Goal: Information Seeking & Learning: Learn about a topic

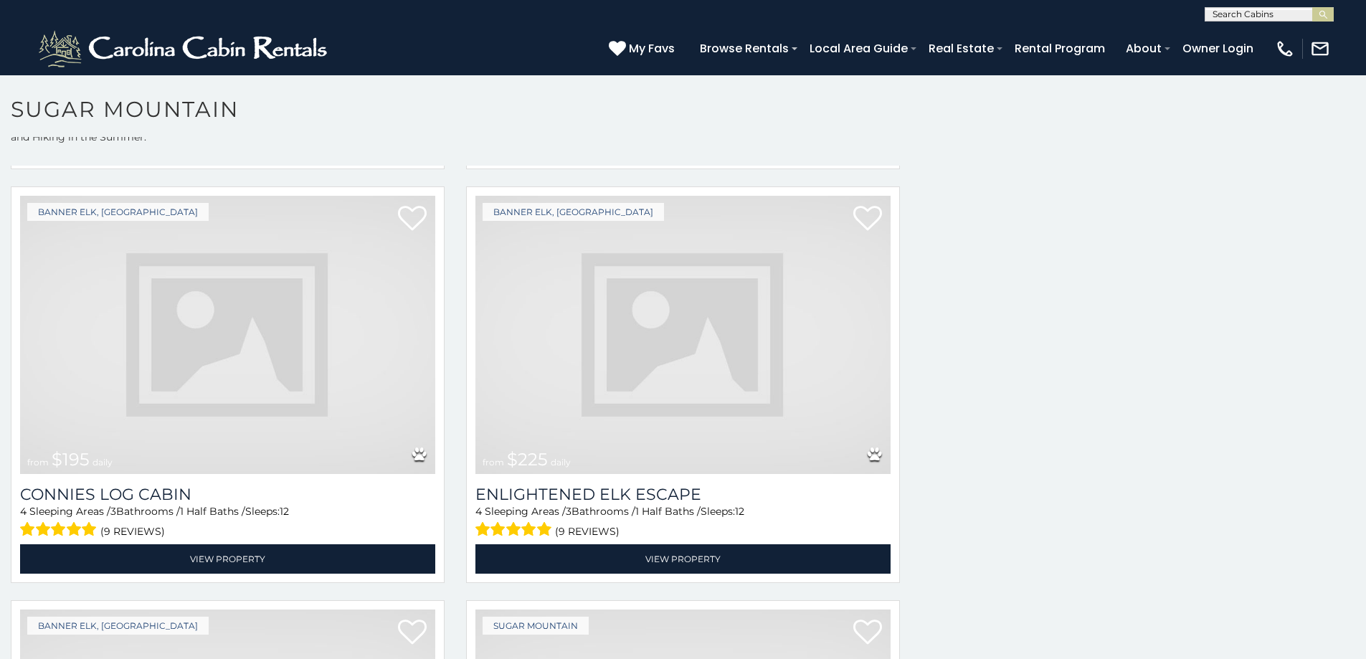
scroll to position [2382, 0]
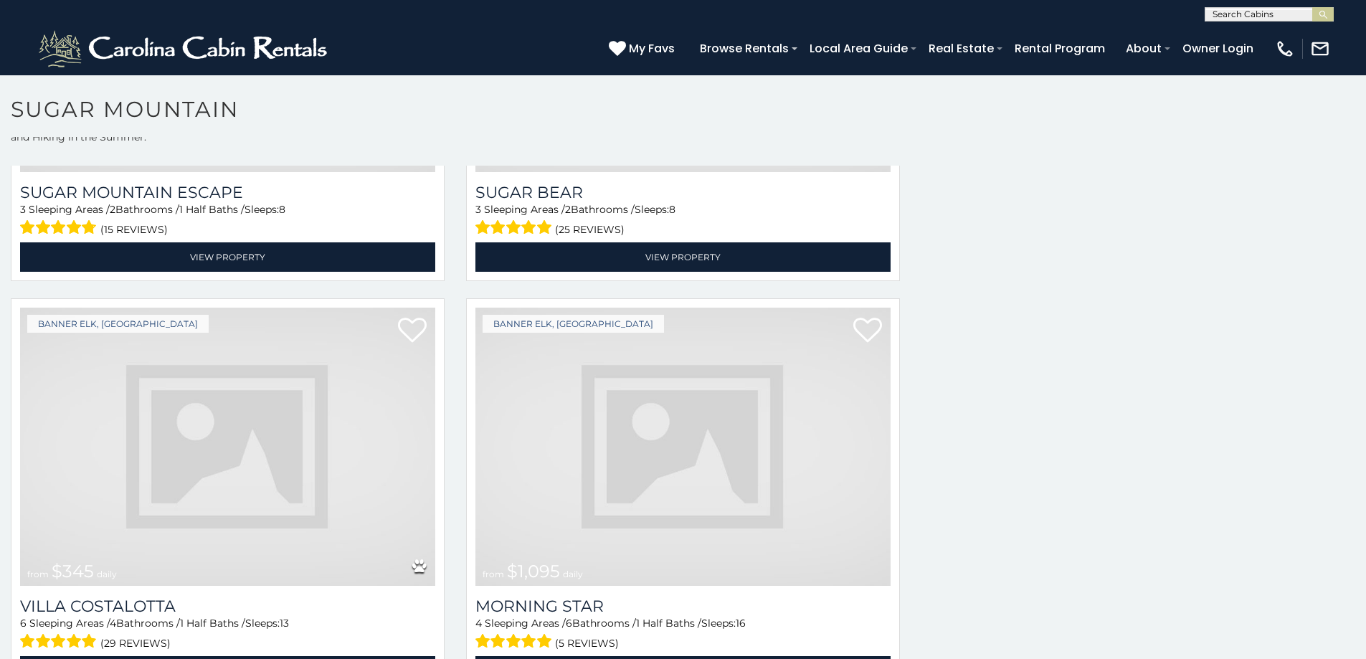
click at [845, 341] on img at bounding box center [682, 447] width 415 height 278
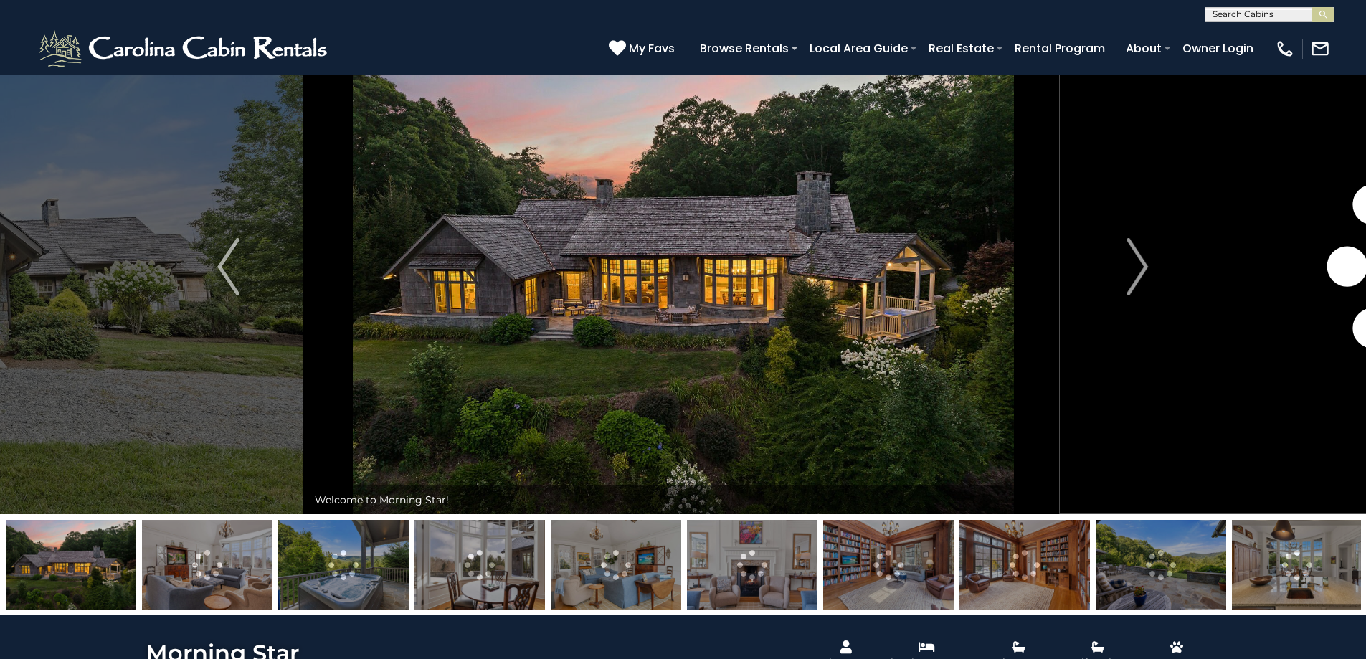
scroll to position [58, 0]
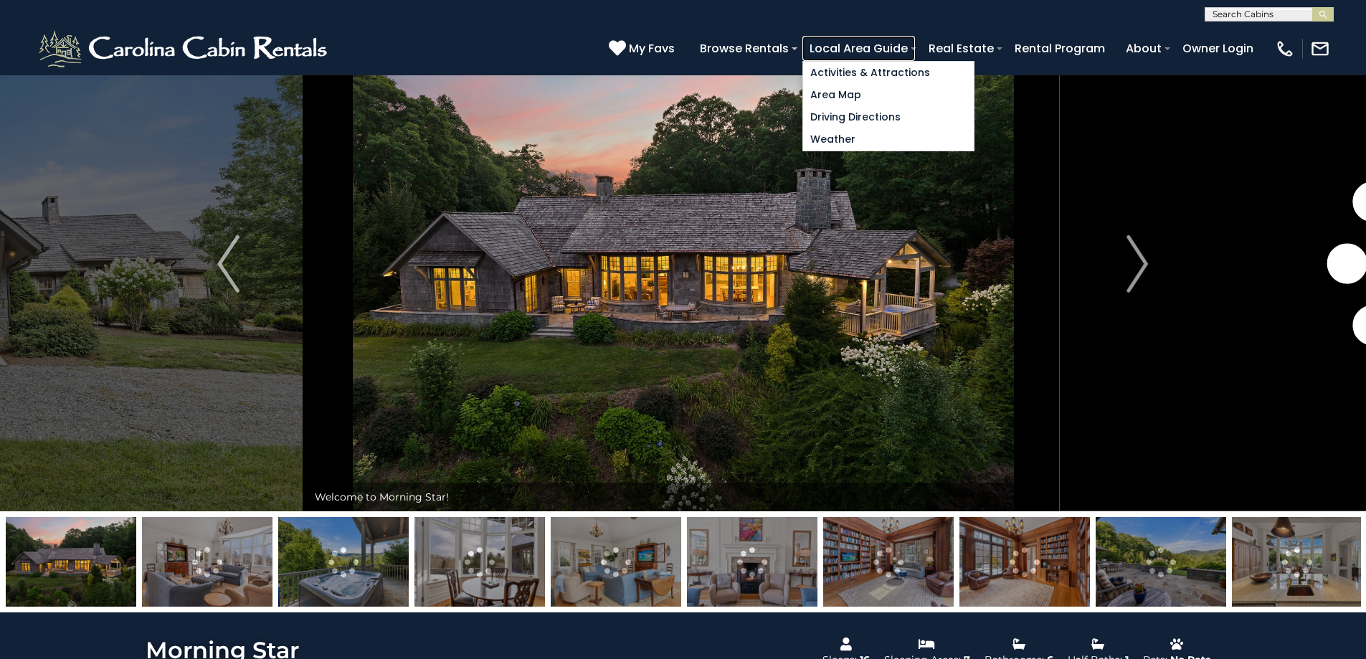
click at [891, 44] on link "Local Area Guide" at bounding box center [858, 48] width 113 height 25
